Goal: Check status

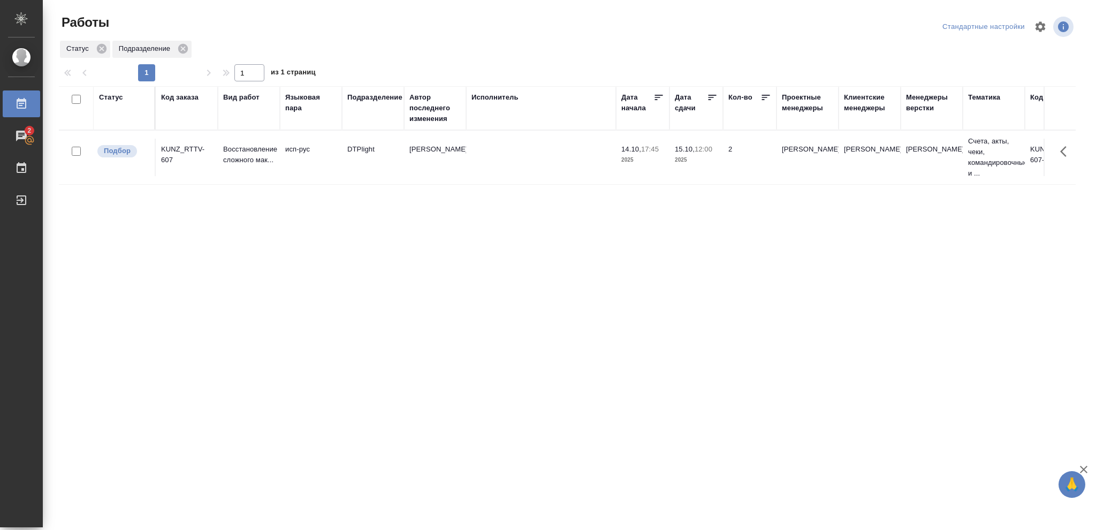
click at [117, 99] on div "Статус" at bounding box center [111, 97] width 24 height 11
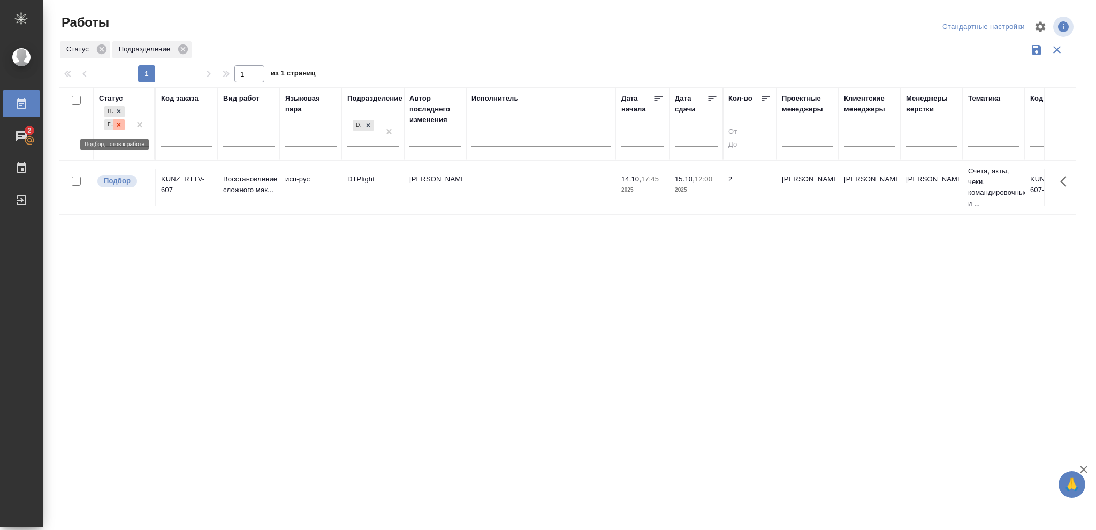
click at [118, 126] on icon at bounding box center [118, 124] width 7 height 7
click at [120, 125] on icon at bounding box center [118, 121] width 7 height 7
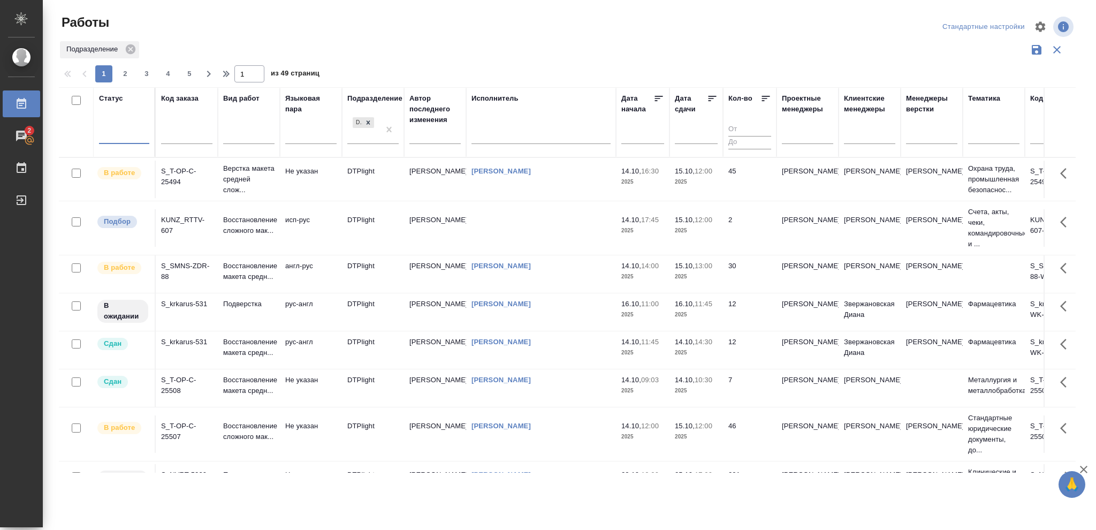
click at [118, 132] on div at bounding box center [124, 134] width 50 height 16
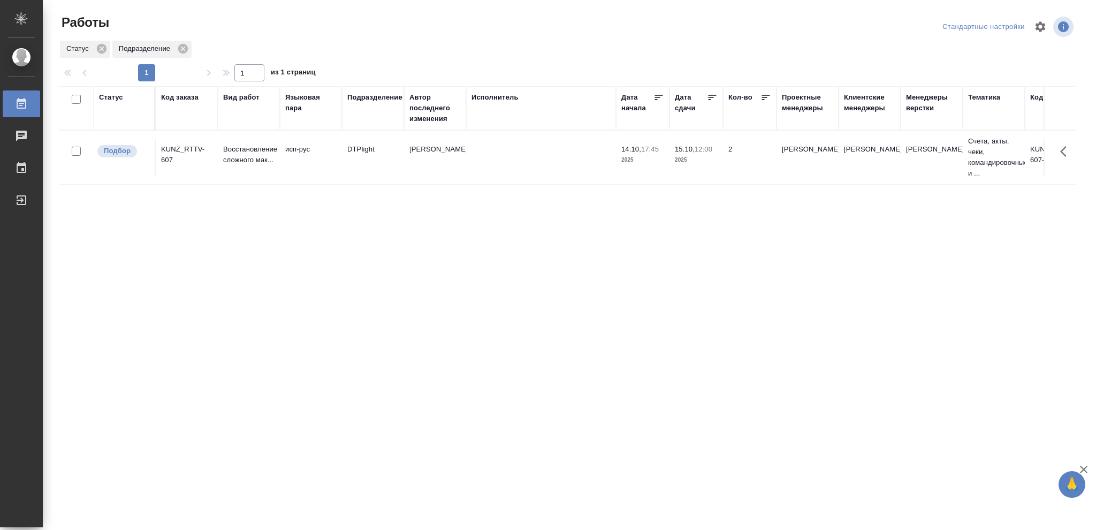
click at [108, 99] on div "Статус" at bounding box center [111, 97] width 24 height 11
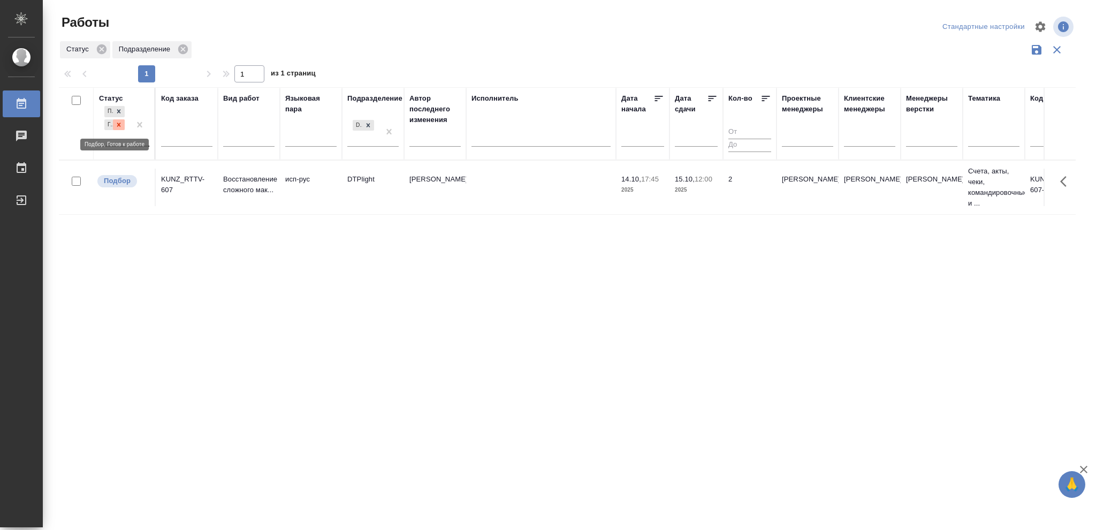
click at [117, 125] on icon at bounding box center [118, 124] width 7 height 7
click at [120, 124] on icon at bounding box center [119, 122] width 4 height 4
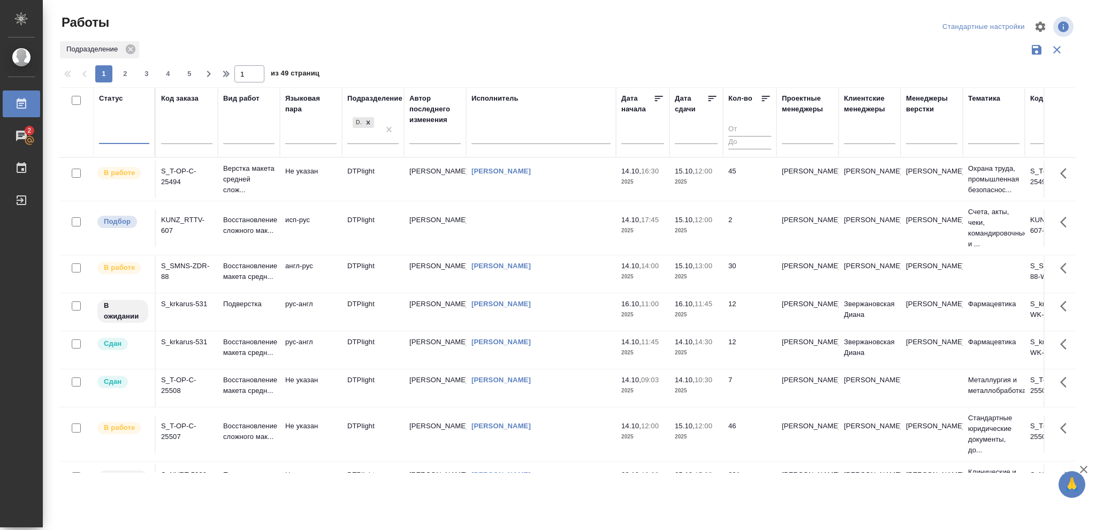
click at [118, 134] on div at bounding box center [124, 134] width 50 height 16
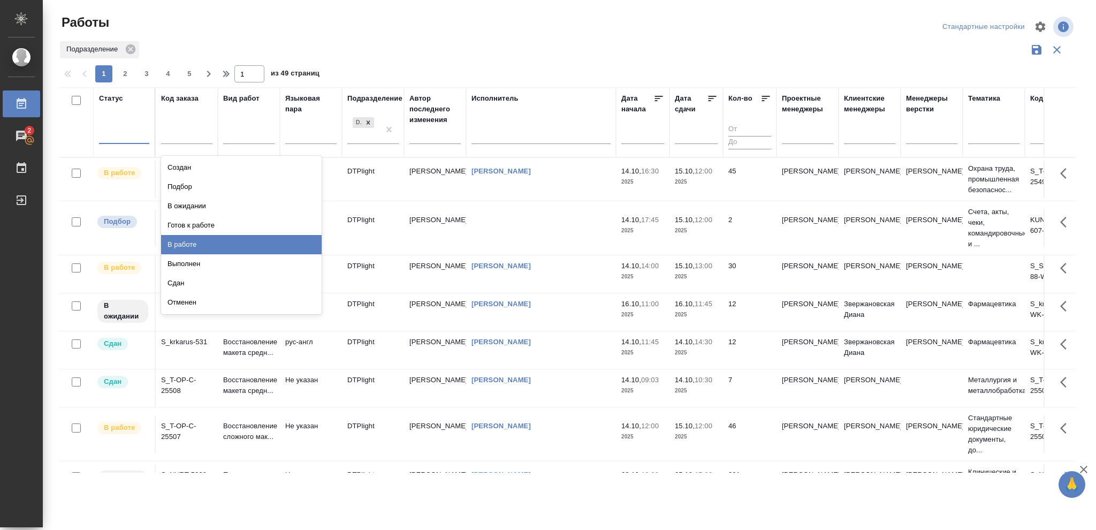
click at [182, 242] on div "В работе" at bounding box center [241, 244] width 160 height 19
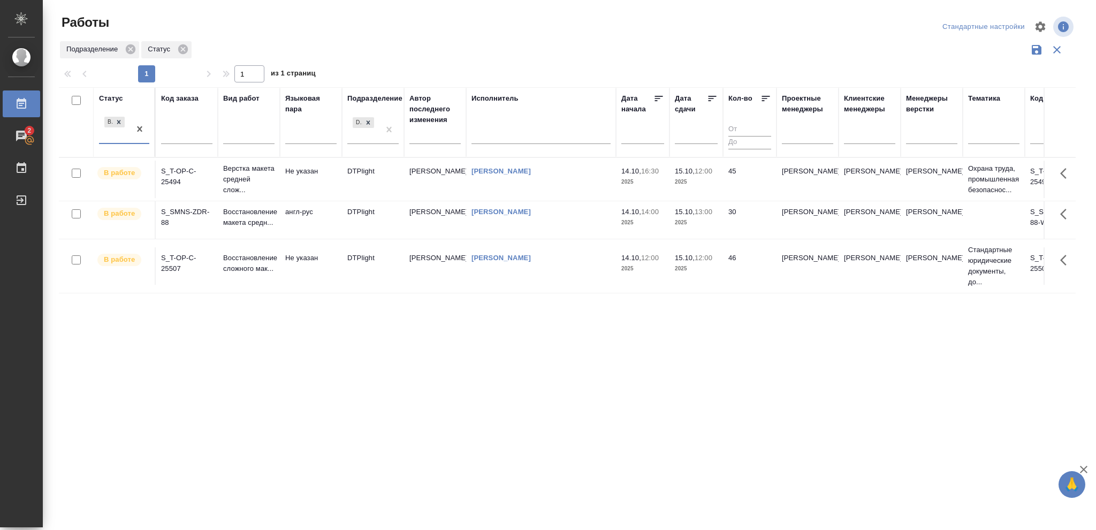
click at [709, 98] on icon at bounding box center [712, 98] width 11 height 11
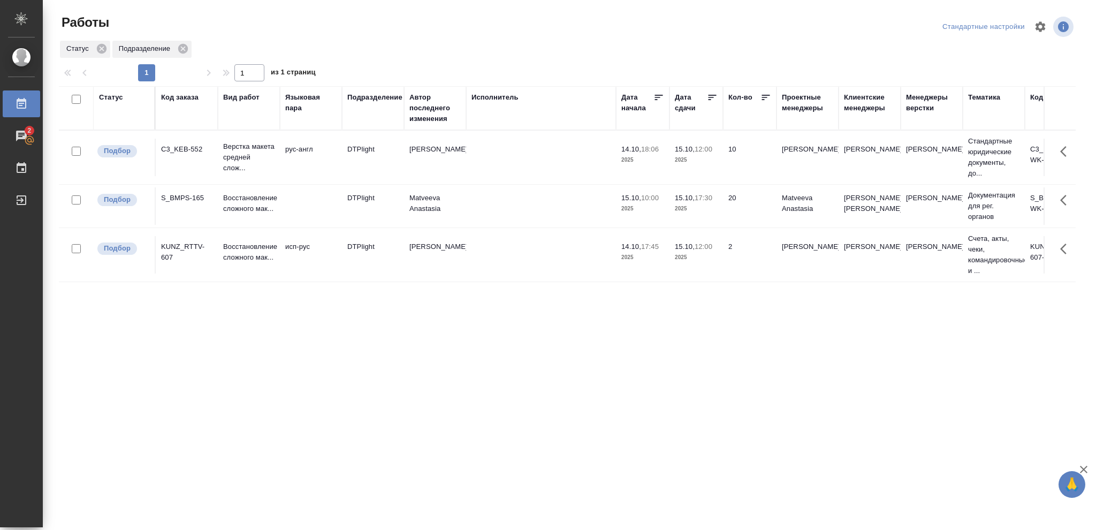
click at [702, 163] on p "2025" at bounding box center [696, 160] width 43 height 11
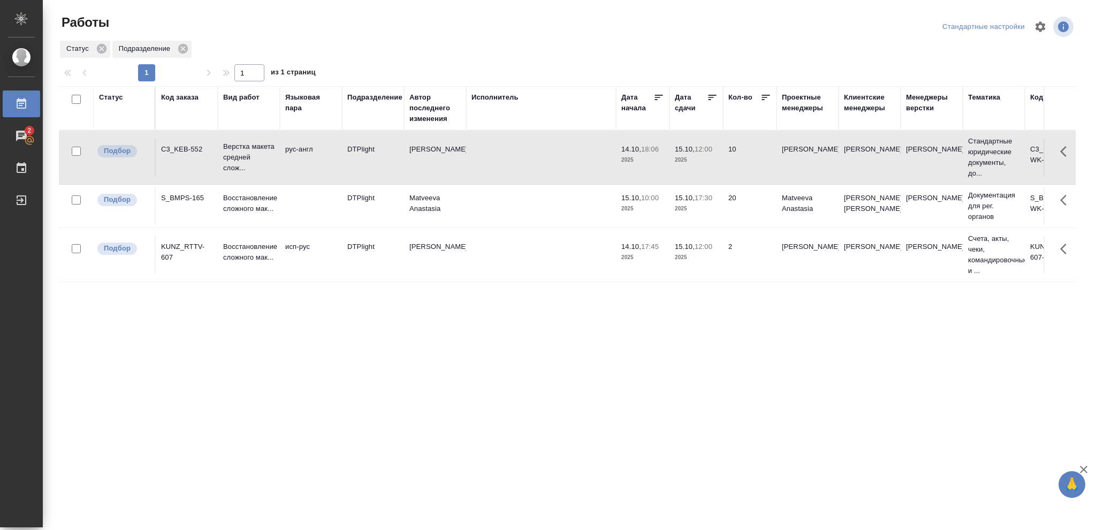
click at [702, 163] on p "2025" at bounding box center [696, 160] width 43 height 11
click at [706, 214] on p "2025" at bounding box center [696, 208] width 43 height 11
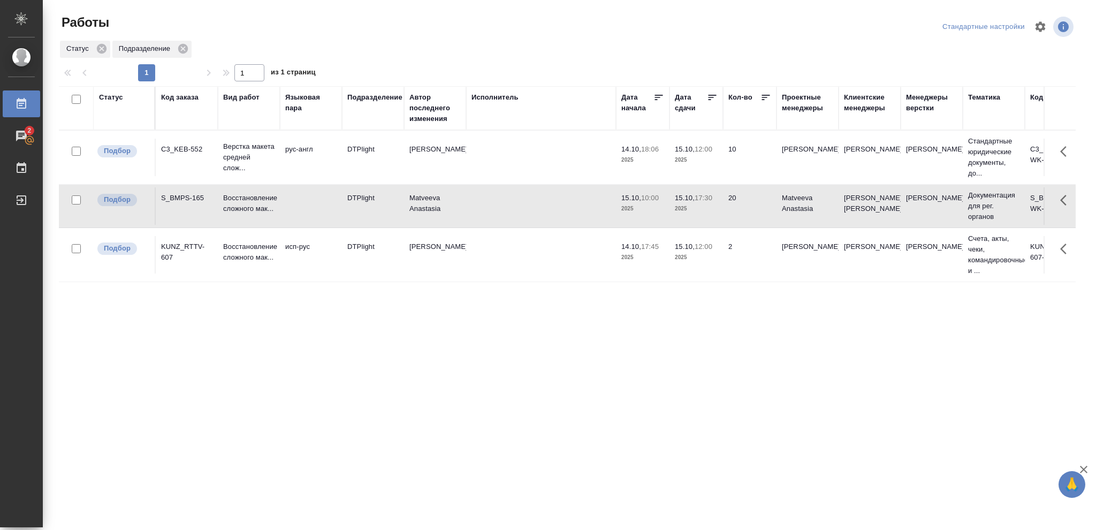
click at [706, 214] on p "2025" at bounding box center [696, 208] width 43 height 11
click at [112, 97] on div "Статус" at bounding box center [111, 97] width 24 height 11
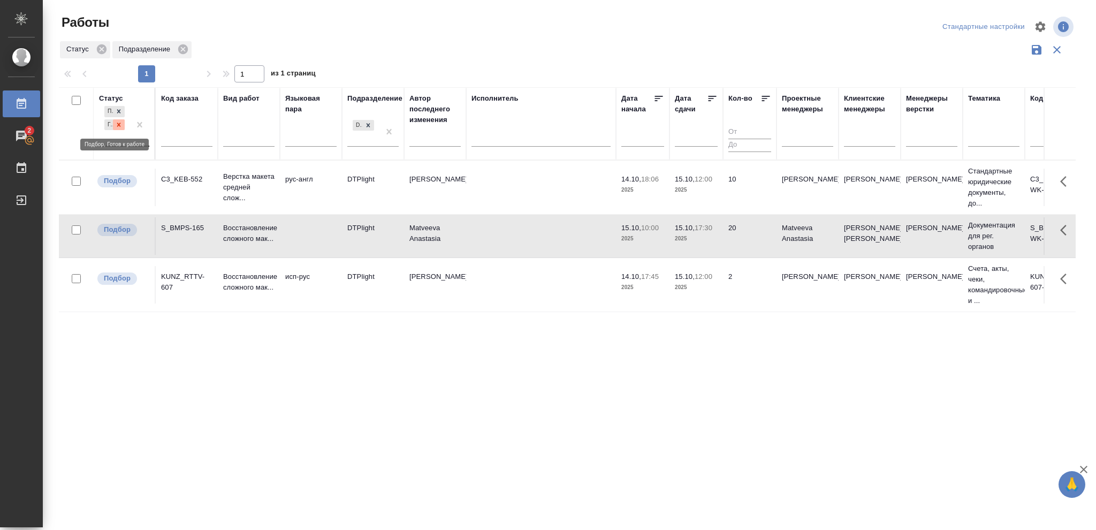
click at [118, 125] on icon at bounding box center [119, 124] width 4 height 4
click at [118, 125] on icon at bounding box center [118, 121] width 7 height 7
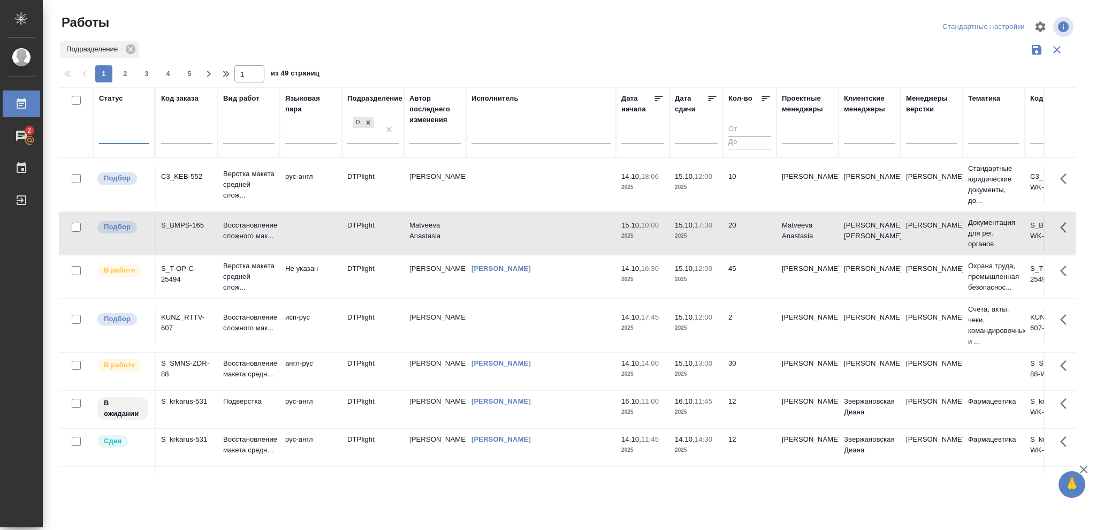
click at [117, 134] on div at bounding box center [124, 134] width 50 height 16
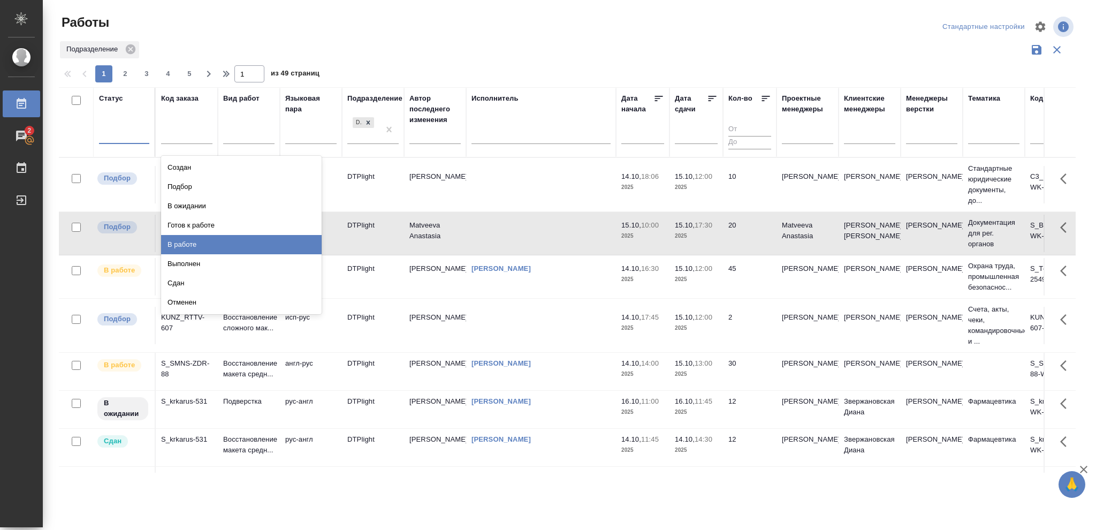
drag, startPoint x: 184, startPoint y: 243, endPoint x: 412, endPoint y: 268, distance: 229.7
click at [184, 243] on div "В работе" at bounding box center [241, 244] width 160 height 19
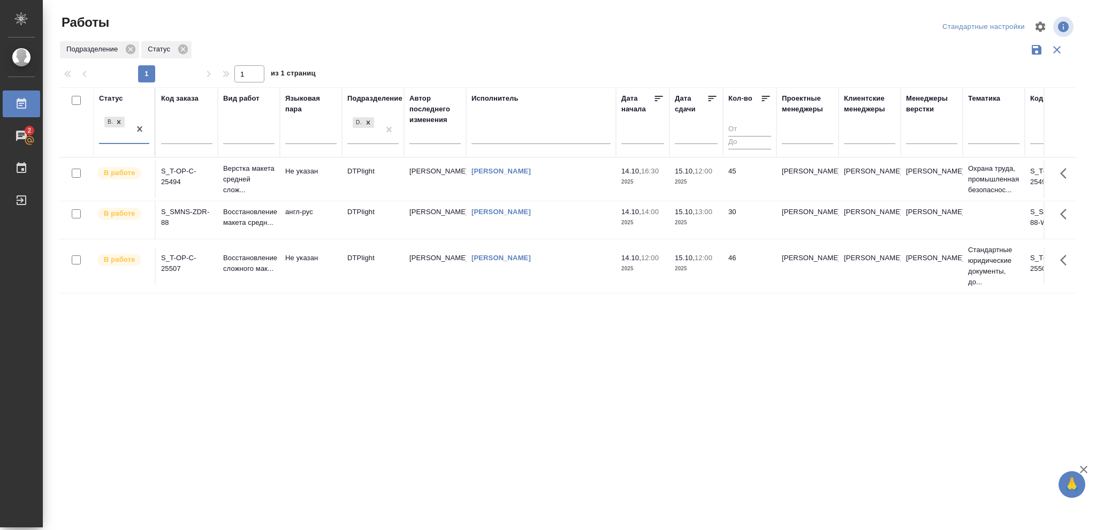
click at [705, 181] on p "2025" at bounding box center [696, 182] width 43 height 11
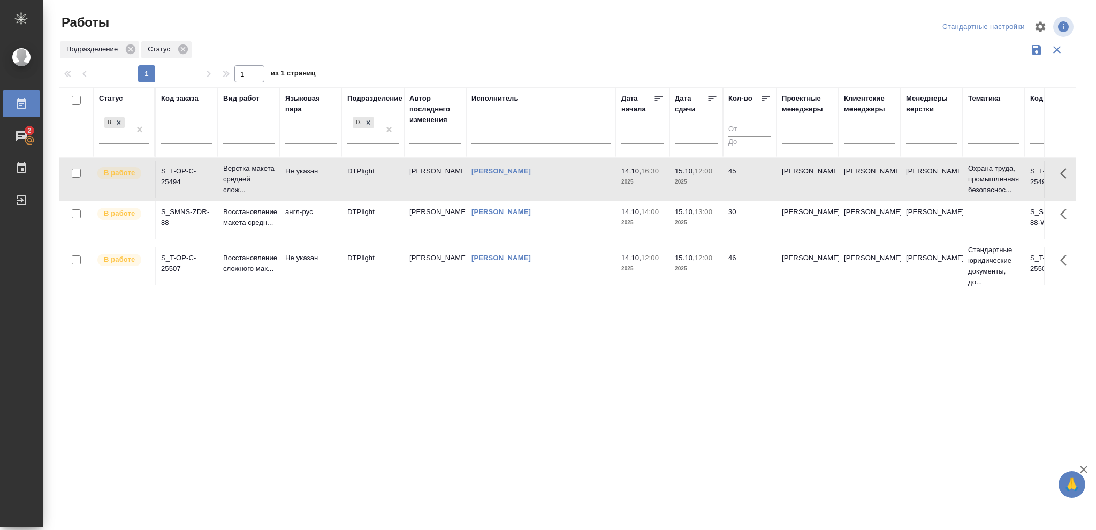
click at [705, 181] on p "2025" at bounding box center [696, 182] width 43 height 11
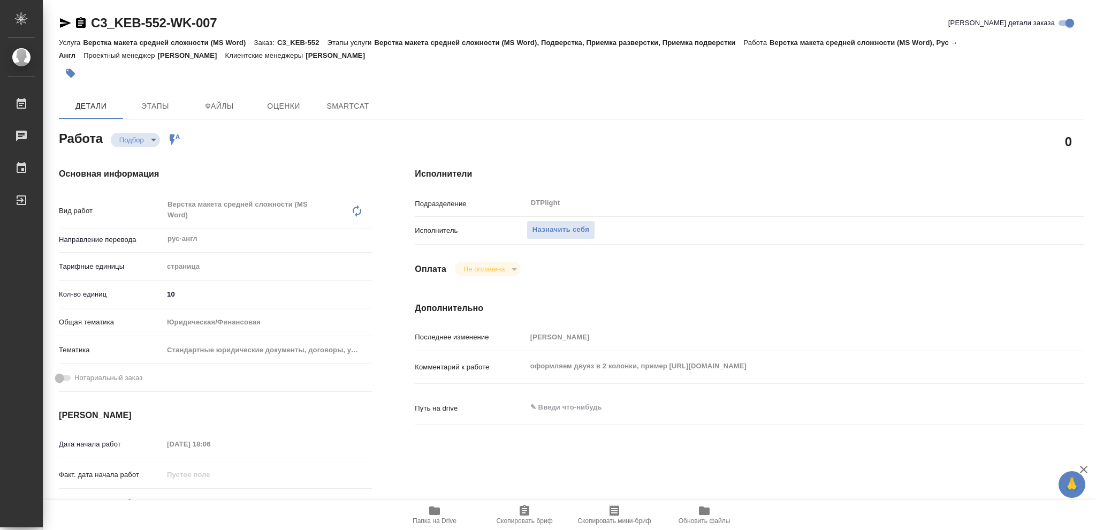
type textarea "x"
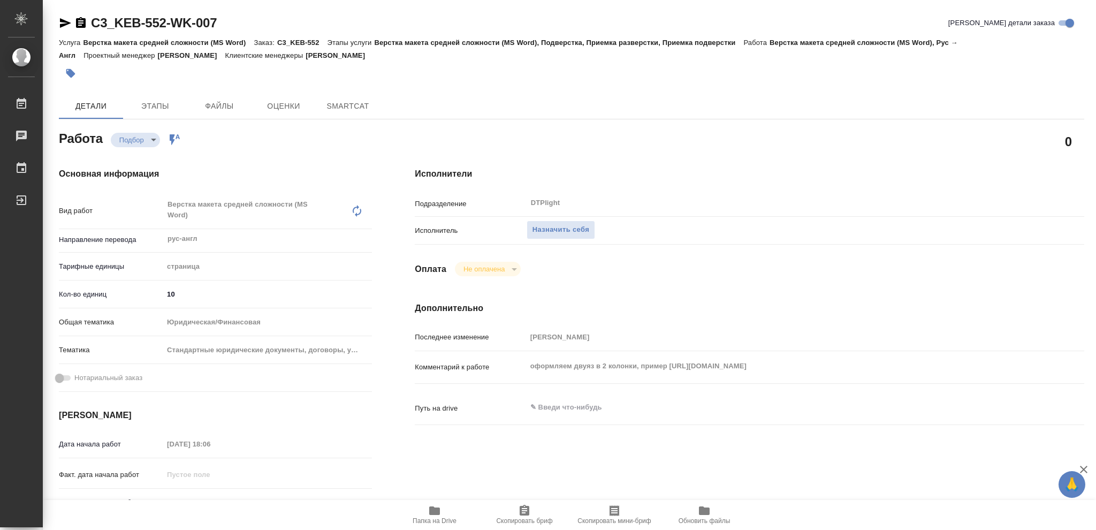
type textarea "x"
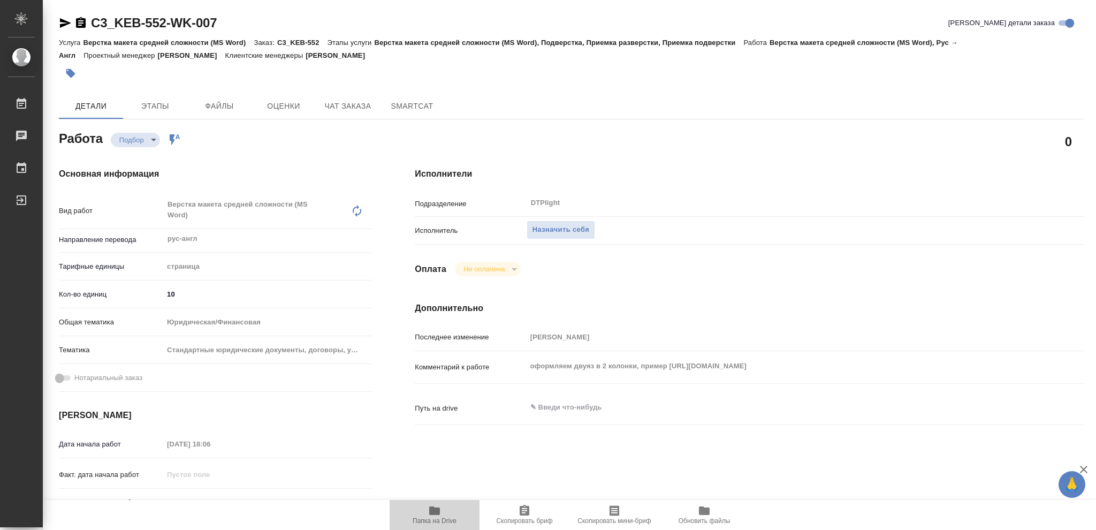
click at [432, 510] on icon "button" at bounding box center [434, 510] width 11 height 9
type textarea "x"
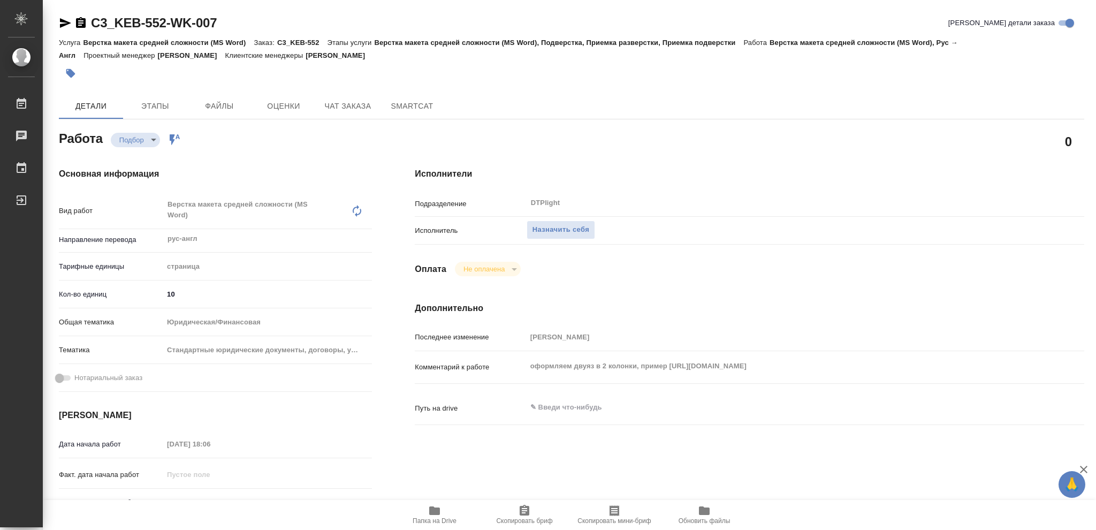
type textarea "x"
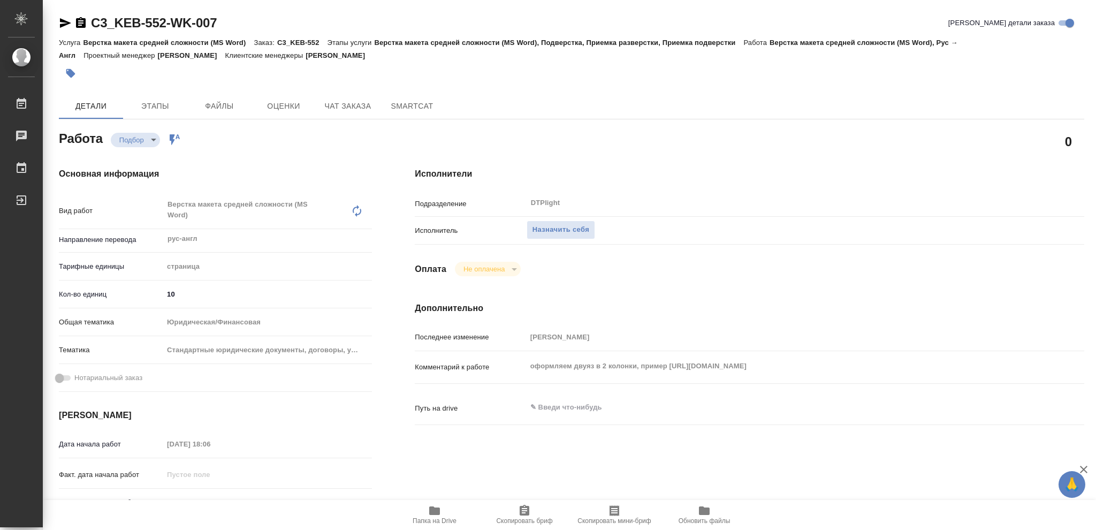
type textarea "x"
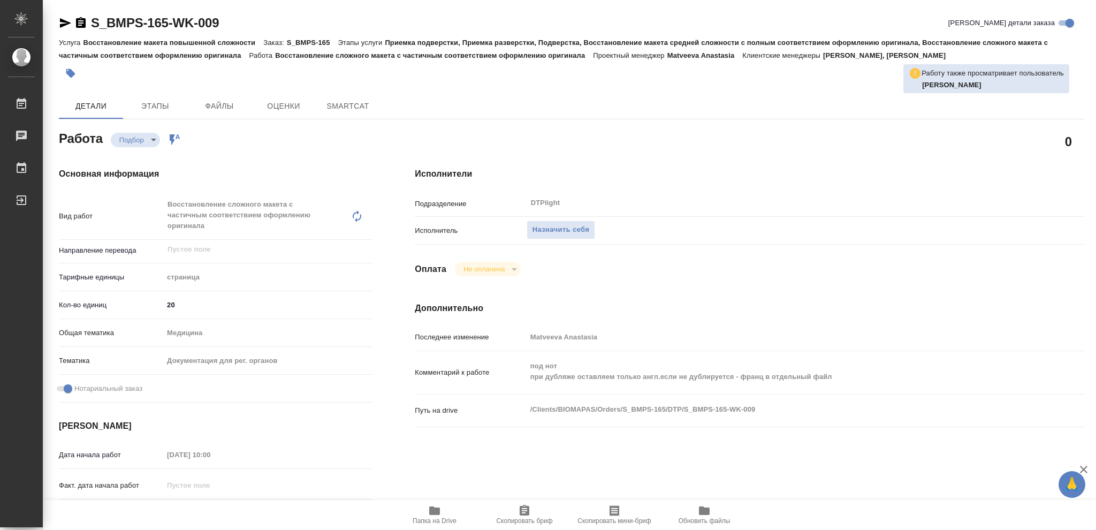
type textarea "x"
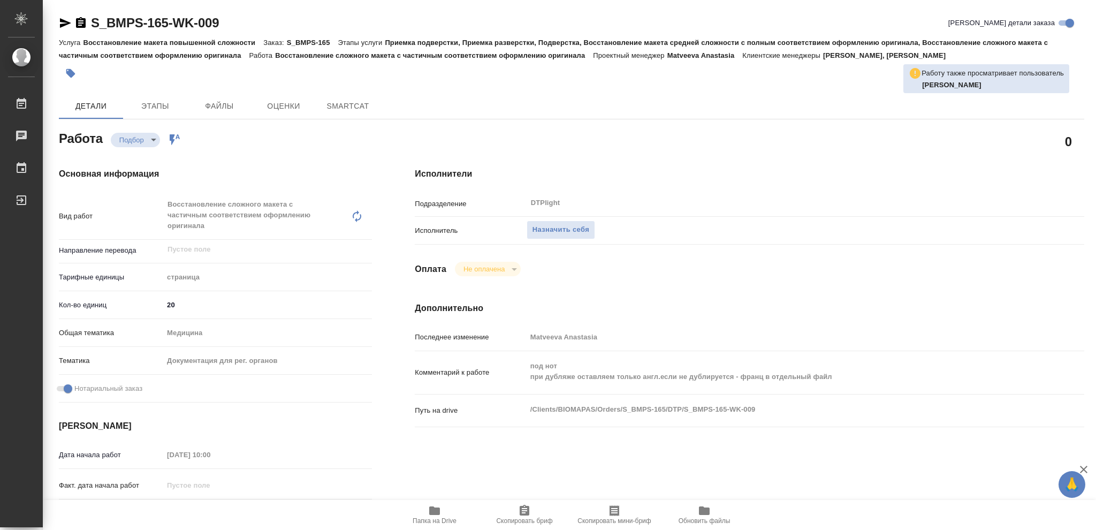
type textarea "x"
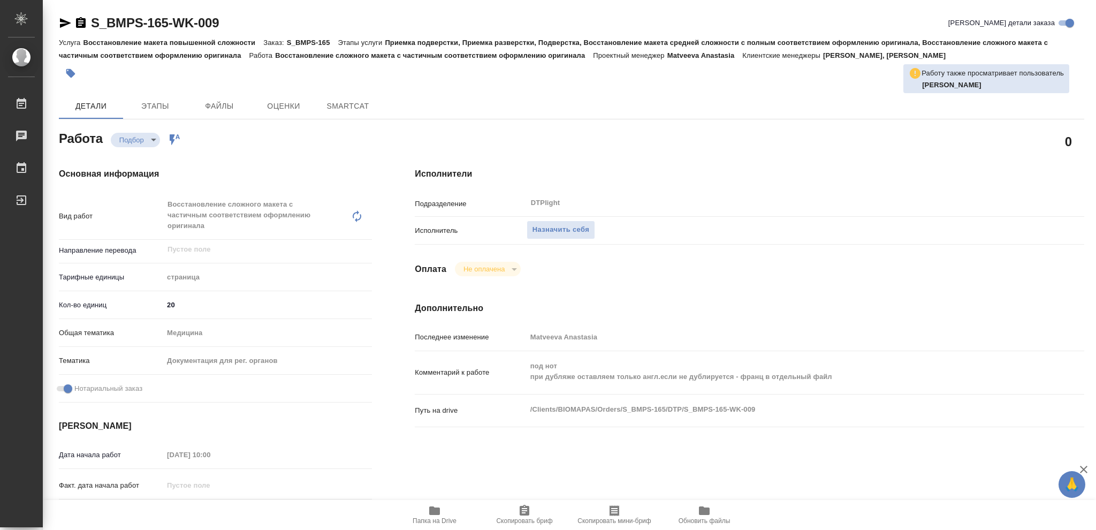
type textarea "x"
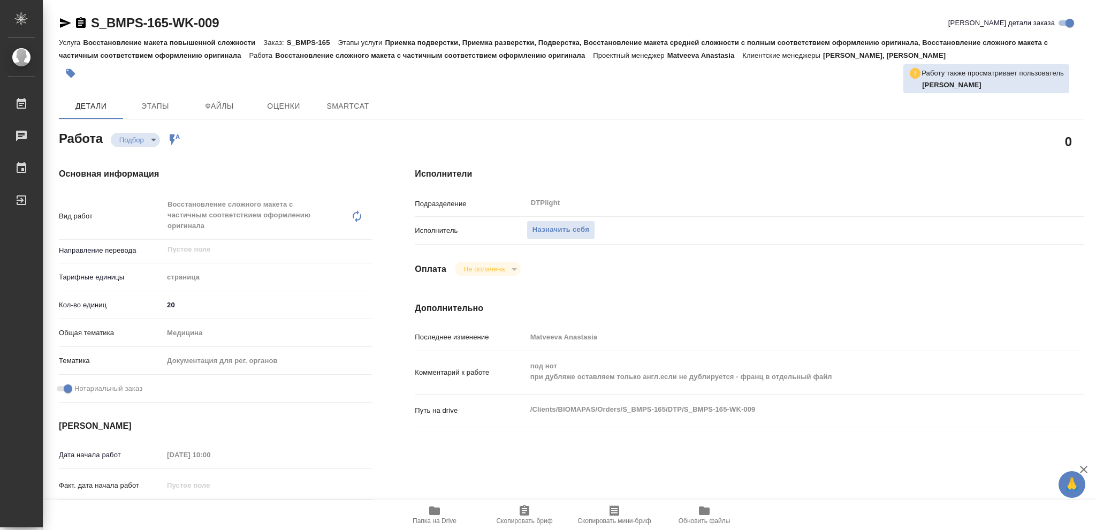
type textarea "x"
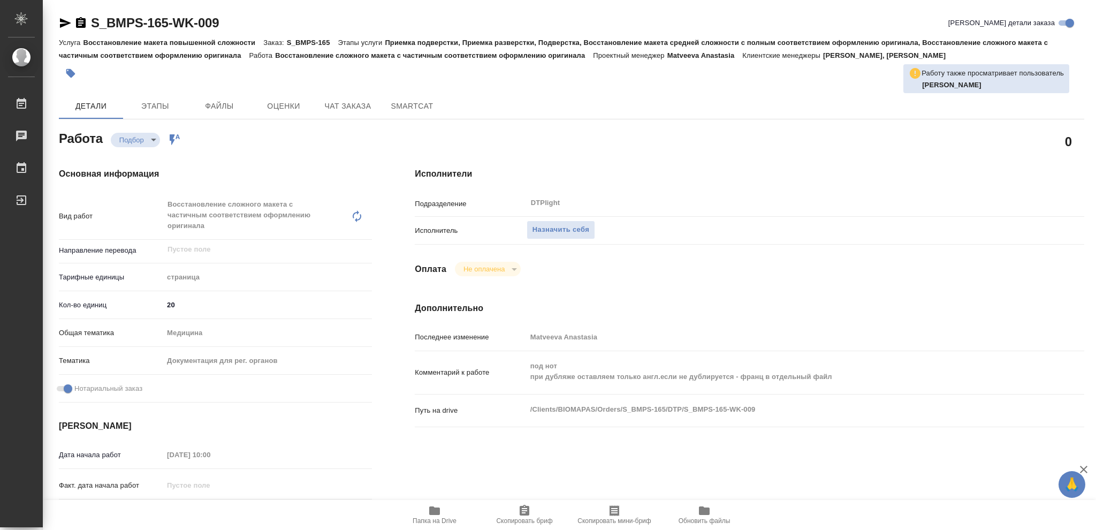
type textarea "x"
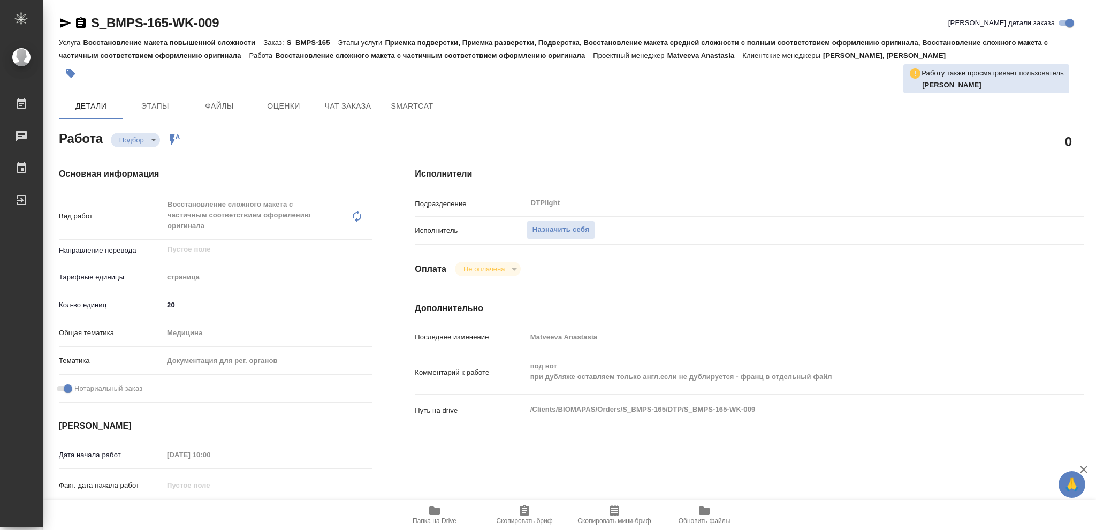
type textarea "x"
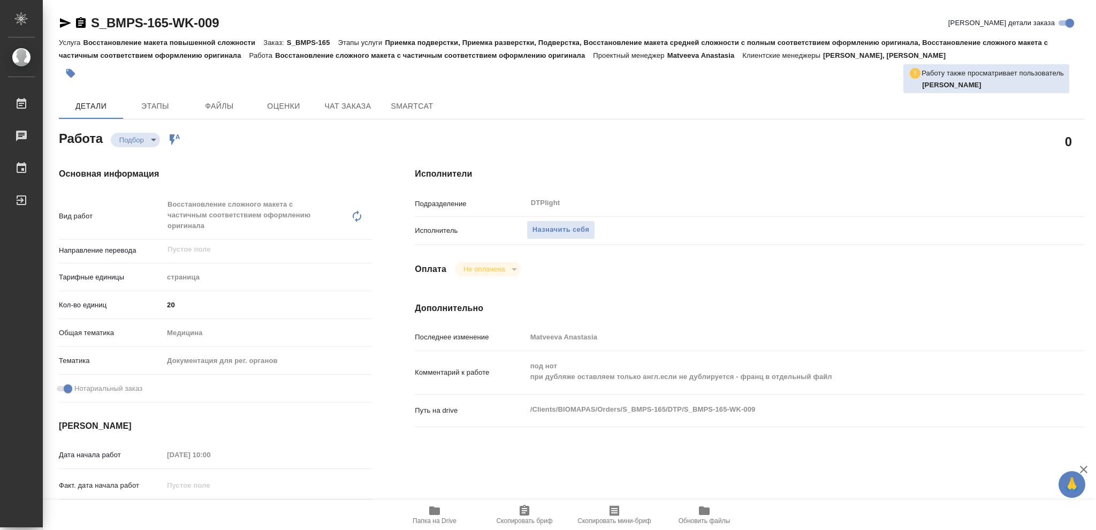
click at [431, 513] on icon "button" at bounding box center [434, 510] width 11 height 9
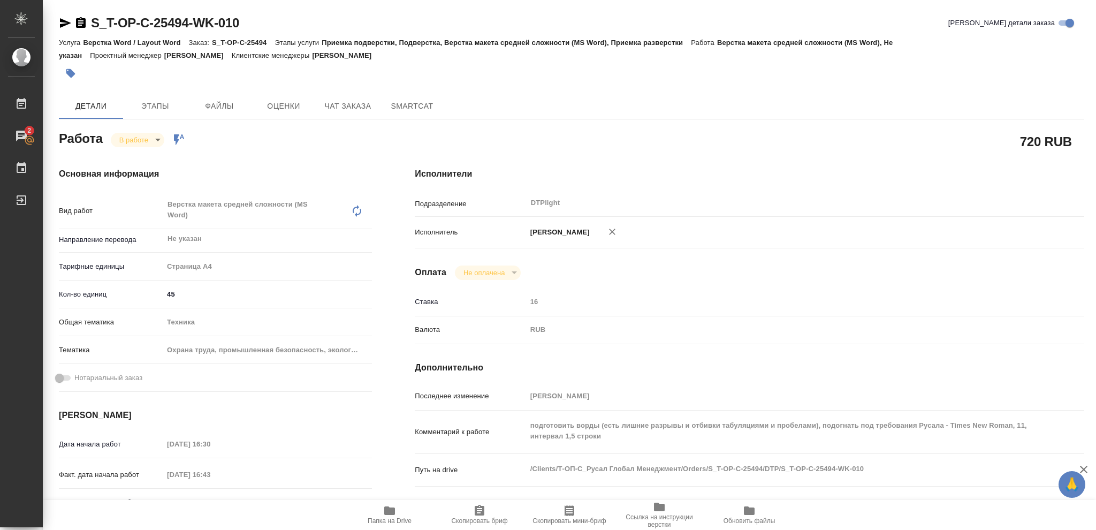
scroll to position [393, 0]
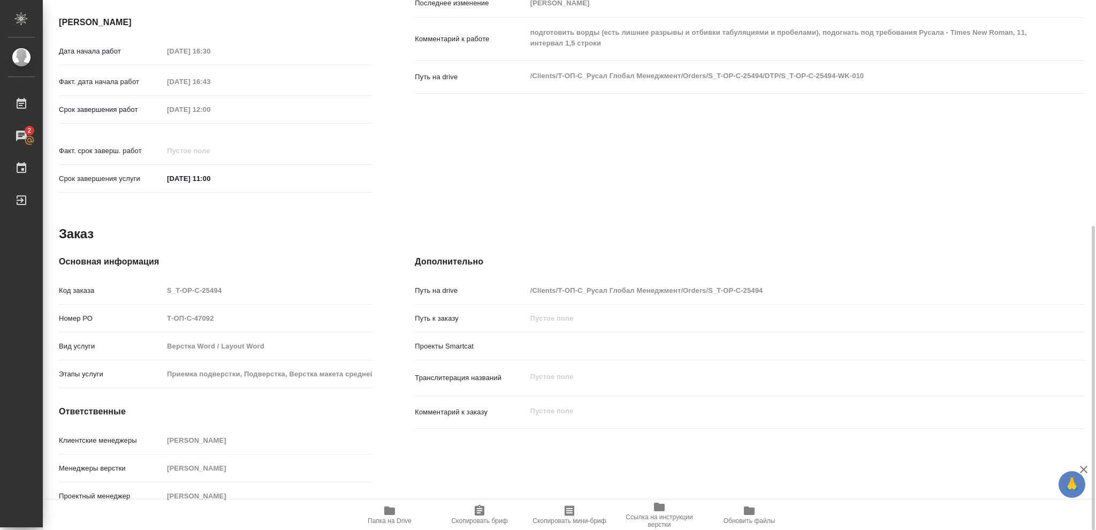
click at [725, 461] on div "Дополнительно Путь на drive /Clients/Т-ОП-С_Русал Глобал Менеджмент/Orders/S_T-…" at bounding box center [749, 385] width 712 height 302
click at [386, 511] on icon "button" at bounding box center [389, 510] width 11 height 9
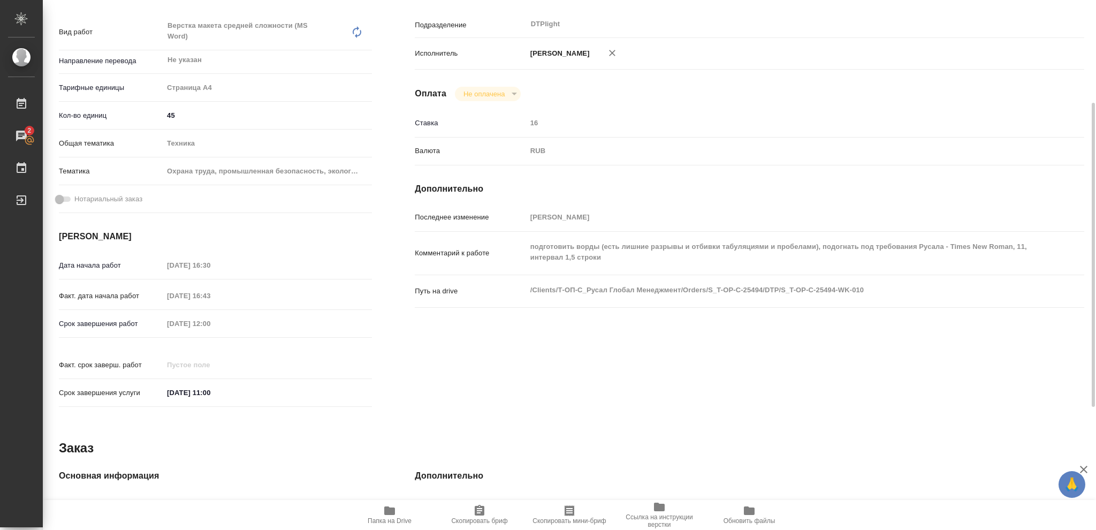
scroll to position [0, 0]
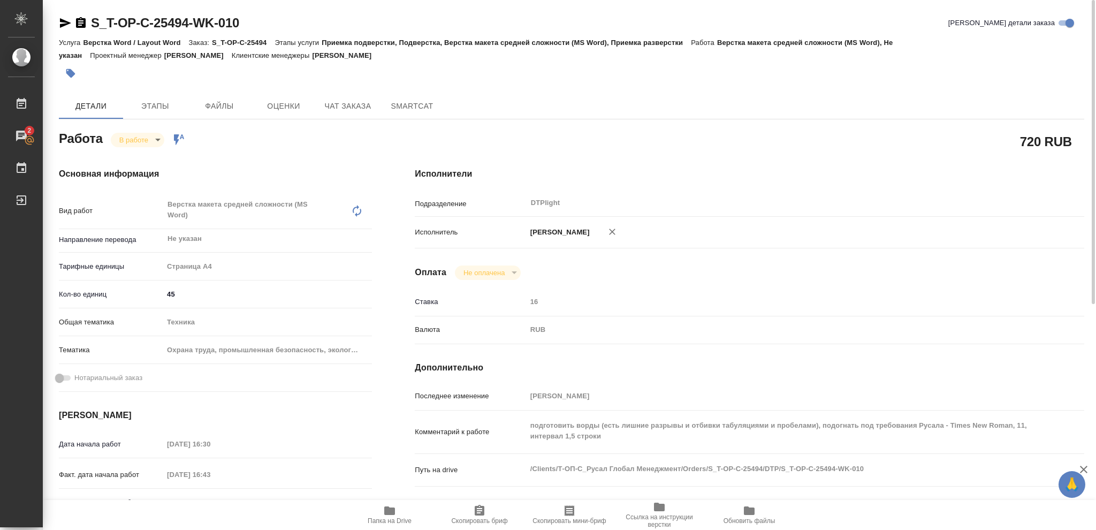
click at [158, 138] on body "🙏 .cls-1 fill:#fff; AWATERA Vasileva Olga Работы 2 Чаты График Выйти S_T-OP-C-2…" at bounding box center [548, 265] width 1096 height 530
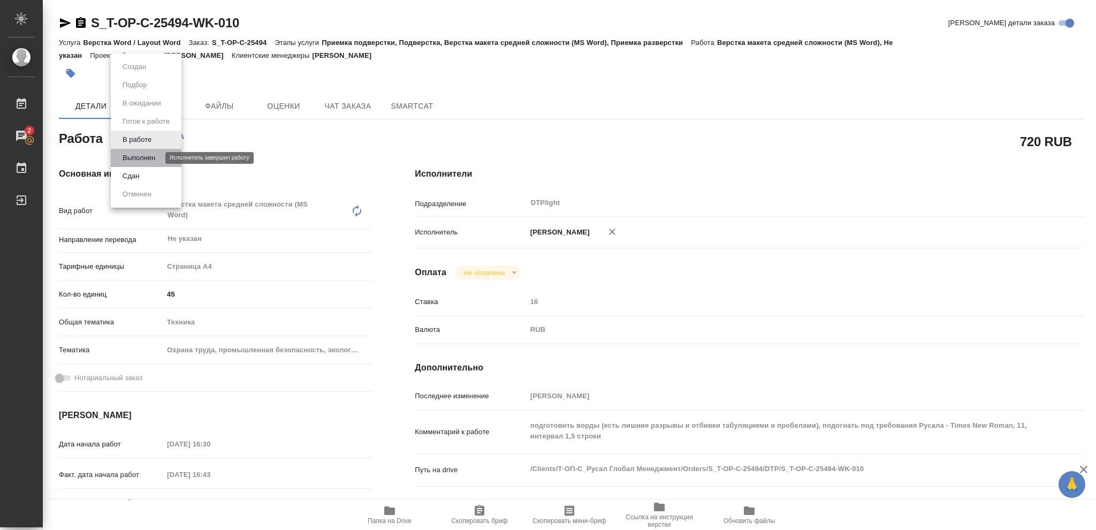
click at [146, 157] on button "Выполнен" at bounding box center [138, 158] width 39 height 12
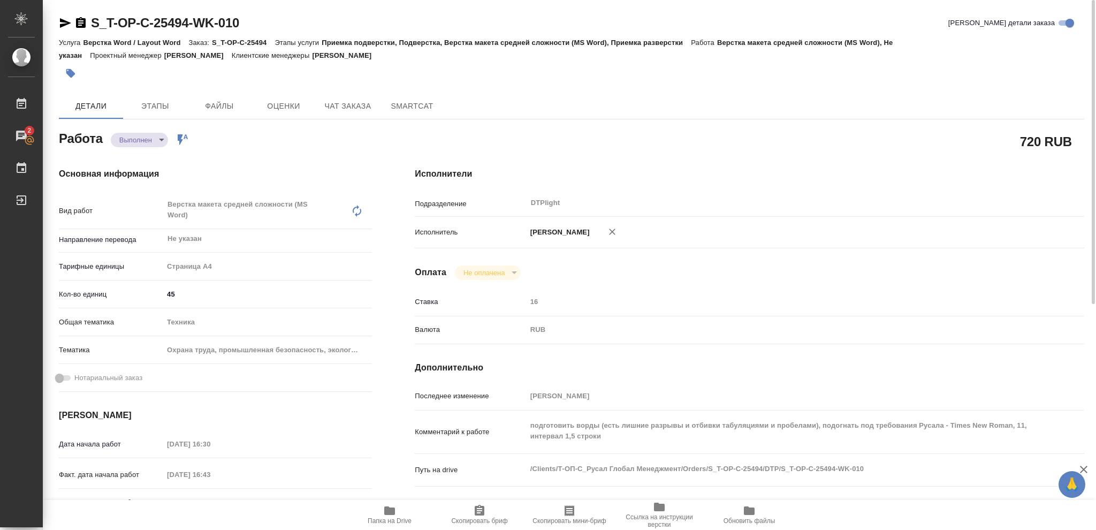
type textarea "x"
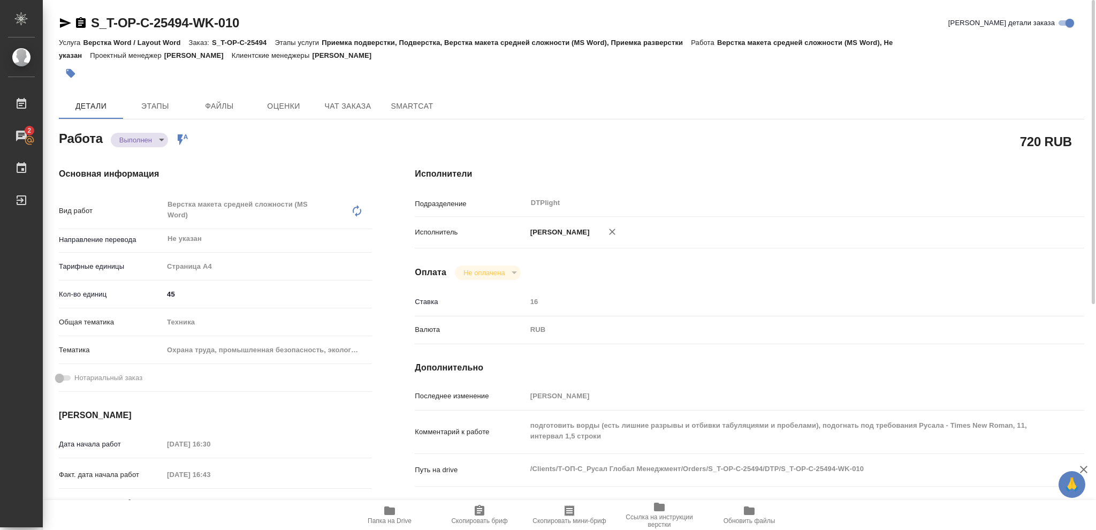
type textarea "x"
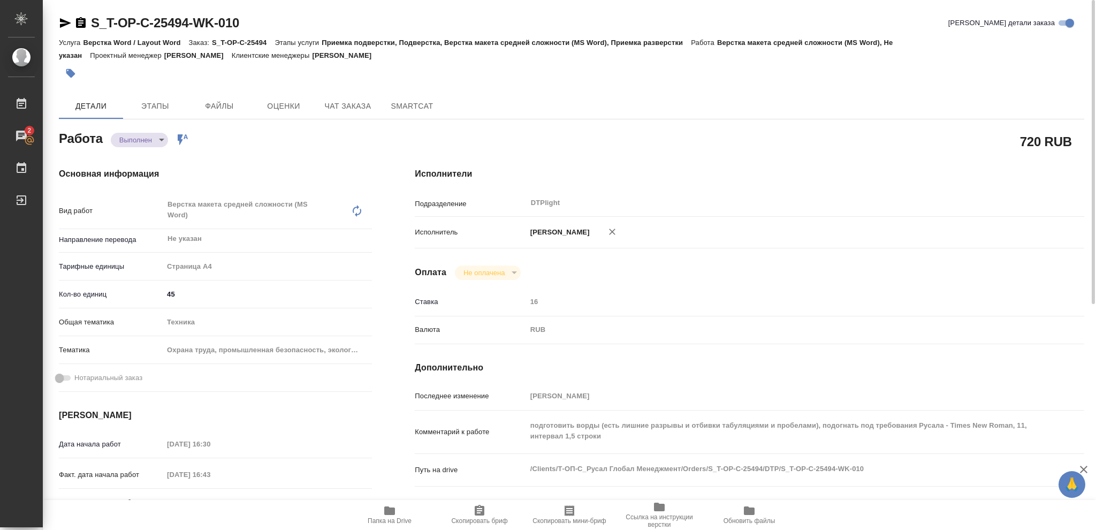
click at [63, 22] on icon "button" at bounding box center [65, 23] width 11 height 10
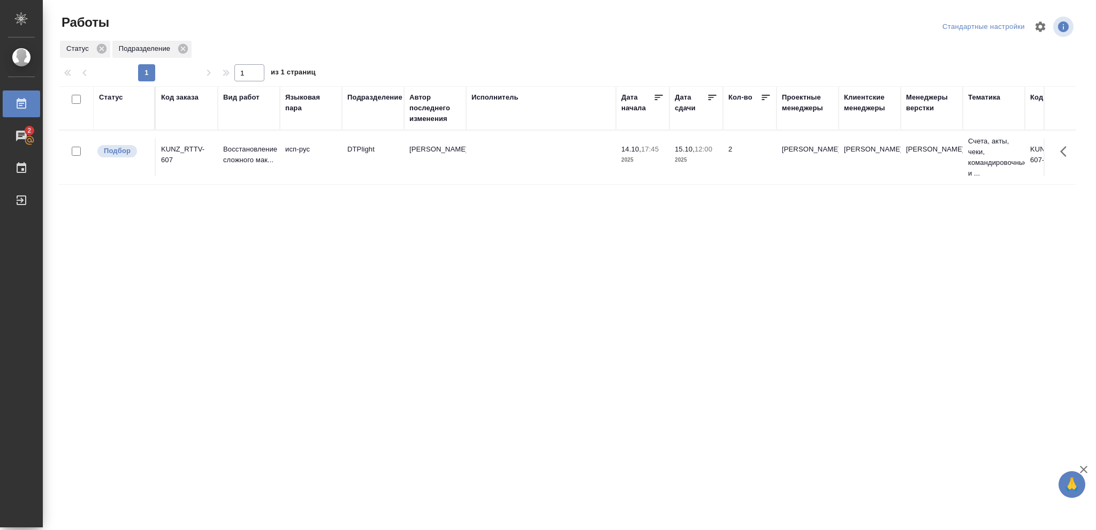
click at [114, 96] on div "Статус" at bounding box center [111, 97] width 24 height 11
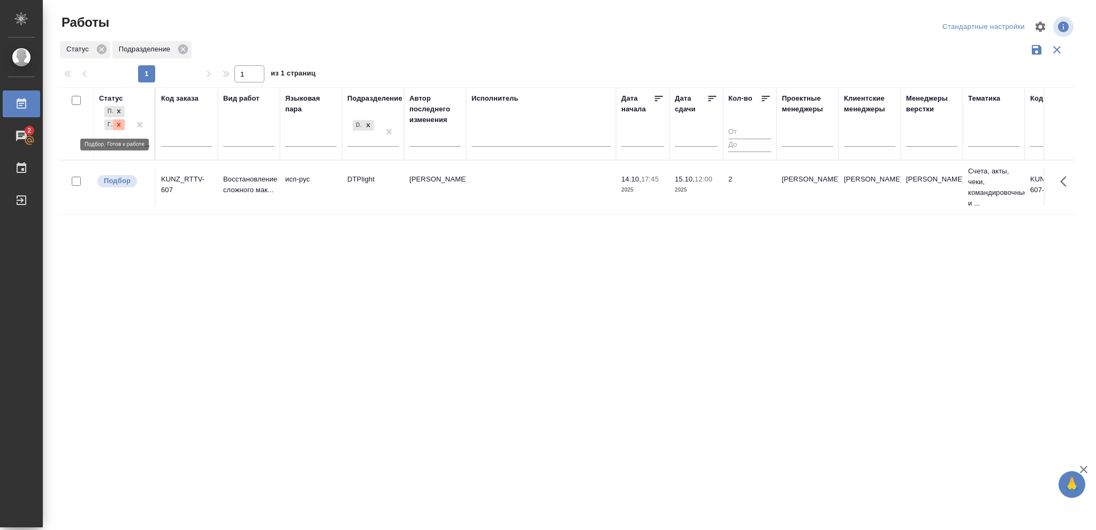
click at [118, 125] on icon at bounding box center [118, 124] width 7 height 7
click at [119, 124] on icon at bounding box center [118, 121] width 7 height 7
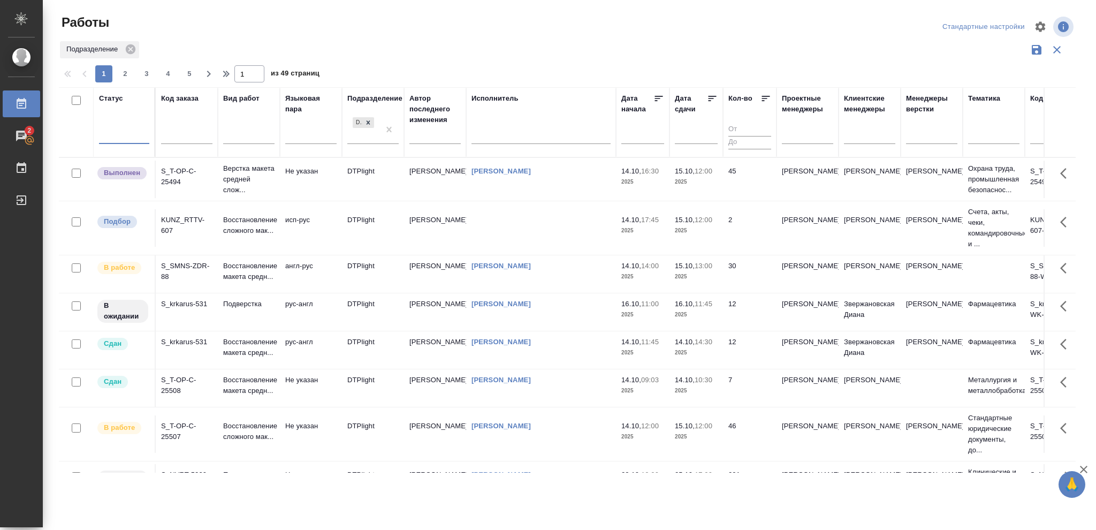
click at [119, 132] on div at bounding box center [124, 134] width 50 height 16
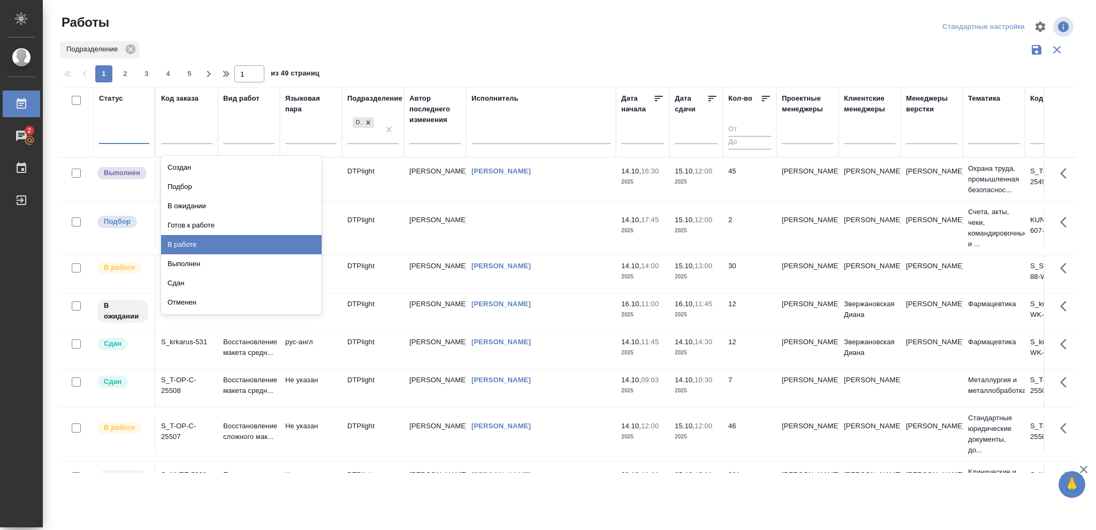
click at [187, 245] on div "В работе" at bounding box center [241, 244] width 160 height 19
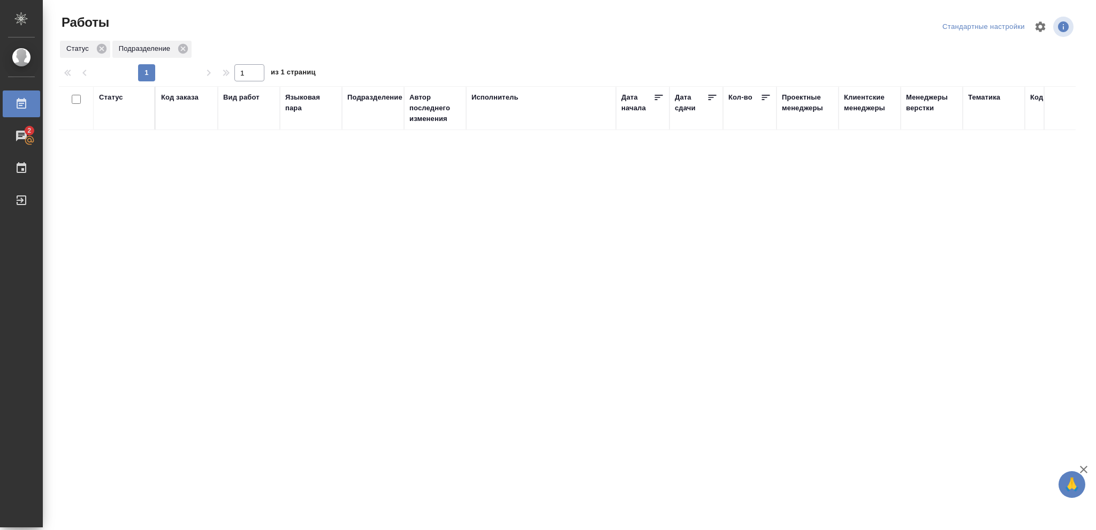
click at [113, 99] on div "Статус" at bounding box center [111, 97] width 24 height 11
click at [120, 127] on icon at bounding box center [118, 124] width 7 height 7
click at [120, 124] on icon at bounding box center [118, 121] width 7 height 7
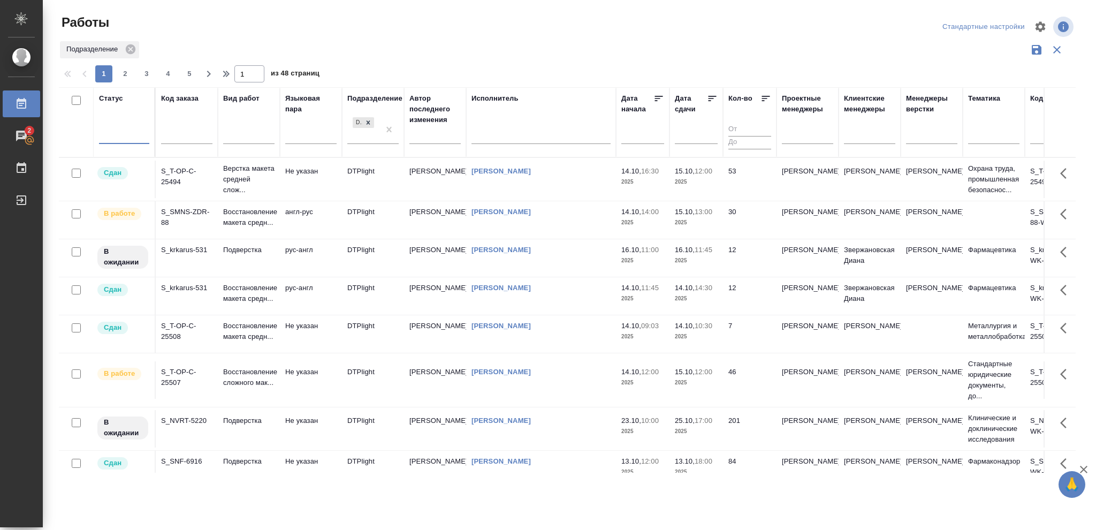
click at [115, 132] on div at bounding box center [124, 134] width 50 height 16
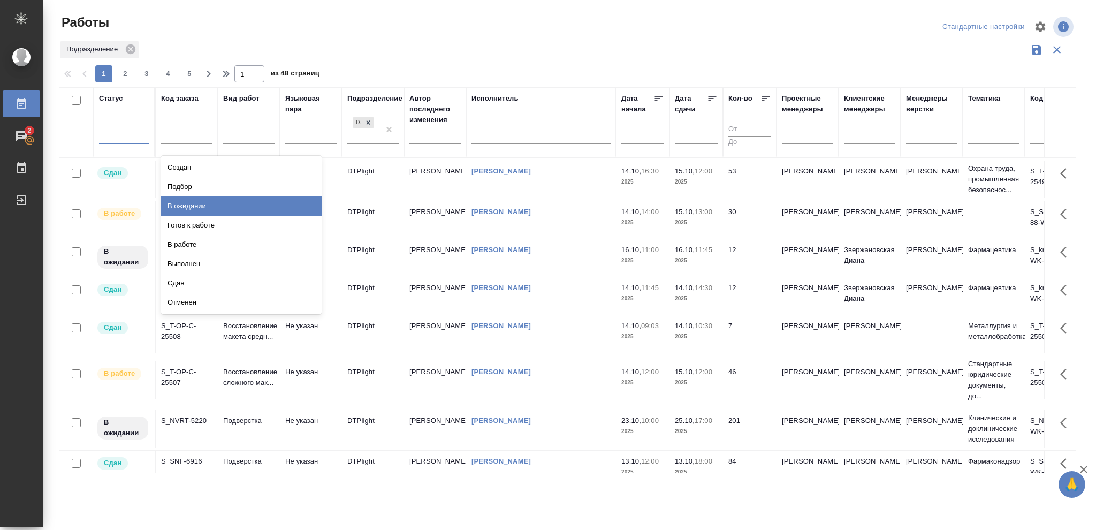
click at [188, 206] on div "В ожидании" at bounding box center [241, 205] width 160 height 19
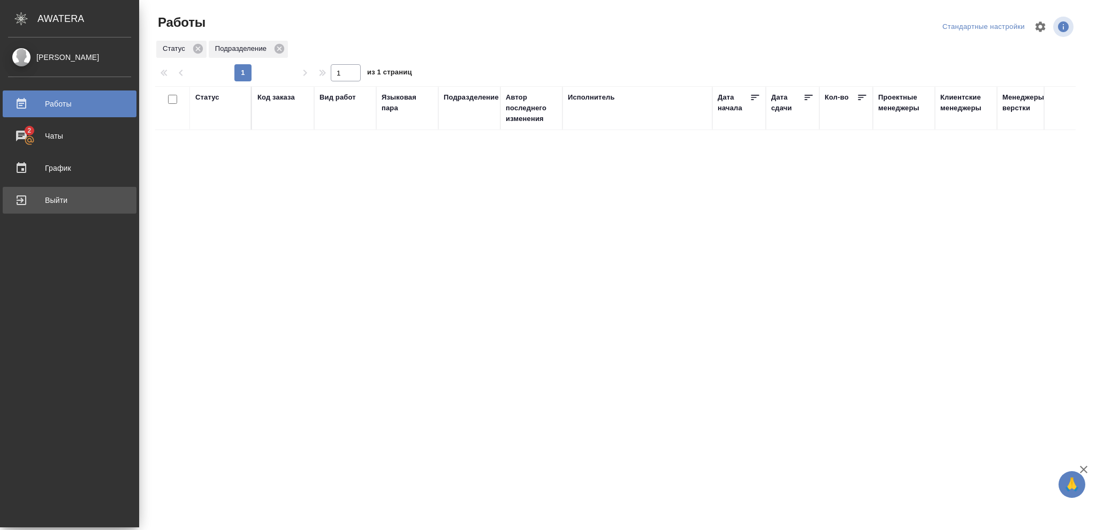
click at [55, 200] on div "Выйти" at bounding box center [69, 200] width 123 height 16
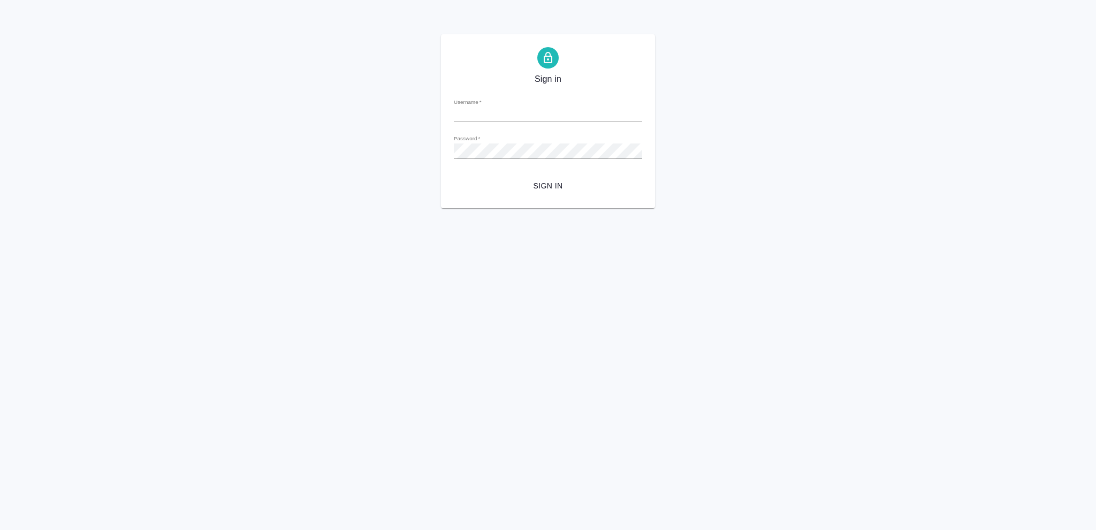
type input "[EMAIL_ADDRESS][DOMAIN_NAME]"
click at [543, 188] on span "Sign in" at bounding box center [547, 185] width 171 height 13
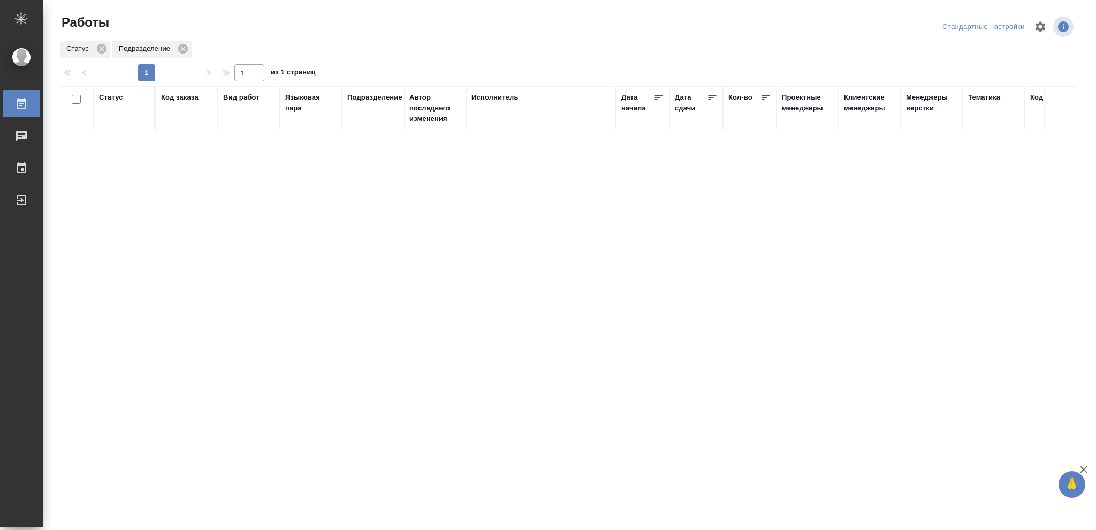
click at [106, 98] on div "Статус" at bounding box center [111, 97] width 24 height 11
click at [117, 126] on icon at bounding box center [118, 124] width 7 height 7
click at [369, 123] on icon at bounding box center [367, 121] width 7 height 7
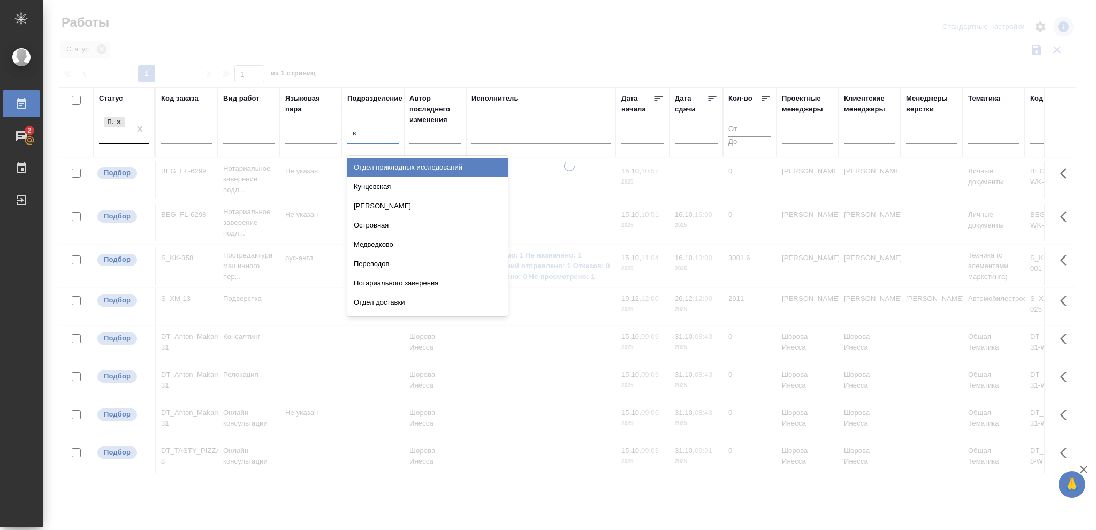
type input "ве"
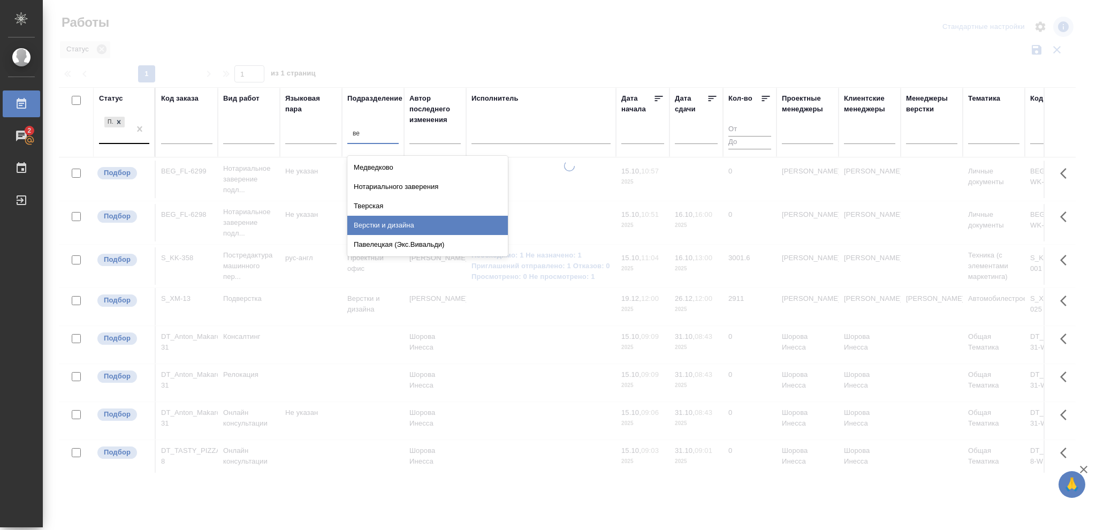
click at [369, 226] on div "Верстки и дизайна" at bounding box center [427, 225] width 160 height 19
